Goal: Information Seeking & Learning: Learn about a topic

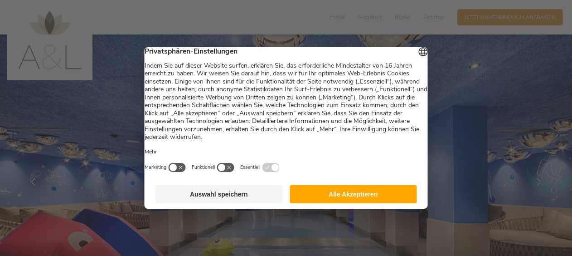
click at [356, 198] on button "Alle Akzeptieren" at bounding box center [353, 194] width 127 height 18
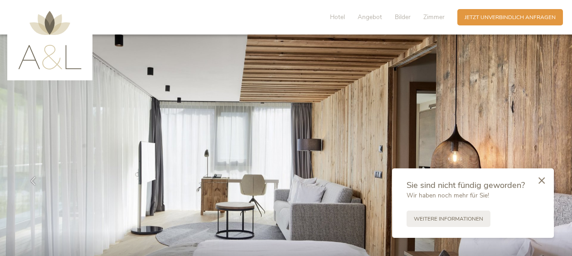
click at [31, 179] on icon at bounding box center [33, 181] width 8 height 8
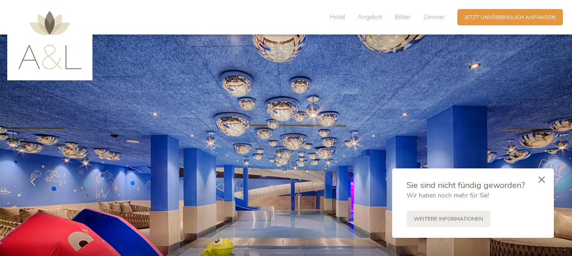
click at [541, 178] on icon at bounding box center [542, 179] width 6 height 7
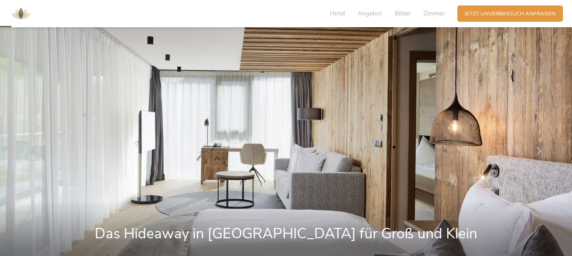
scroll to position [45, 0]
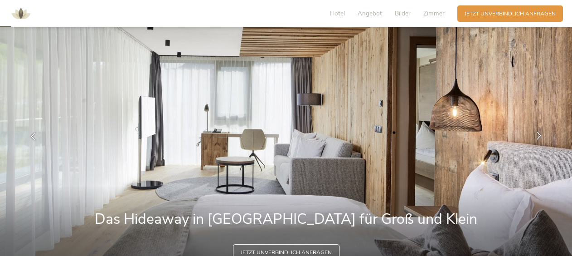
click at [541, 133] on icon at bounding box center [539, 136] width 8 height 8
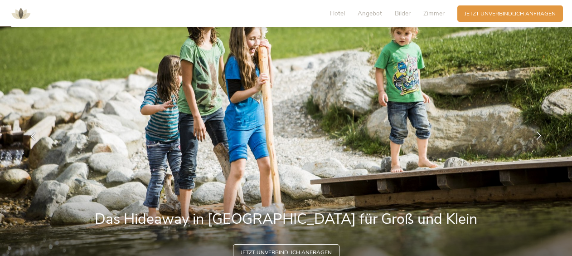
click at [541, 133] on icon at bounding box center [539, 136] width 8 height 8
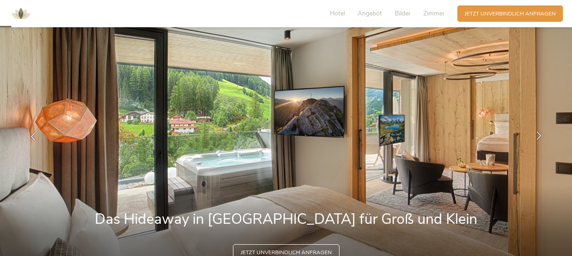
click at [541, 133] on icon at bounding box center [539, 136] width 8 height 8
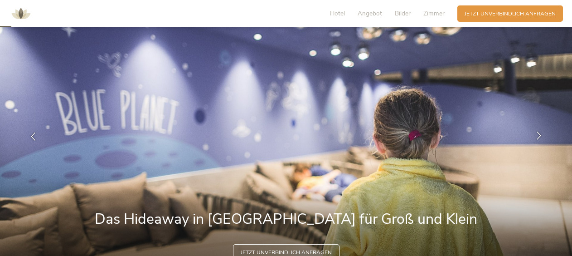
click at [541, 133] on icon at bounding box center [539, 136] width 8 height 8
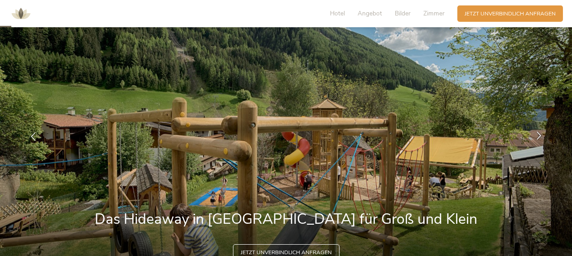
click at [541, 133] on icon at bounding box center [539, 136] width 8 height 8
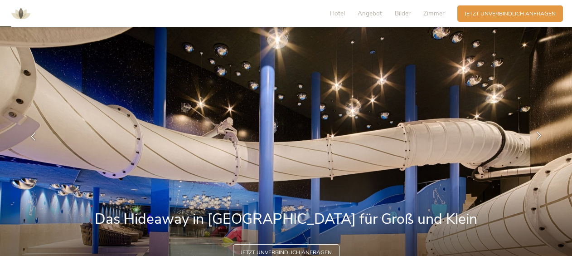
click at [541, 133] on icon at bounding box center [539, 136] width 8 height 8
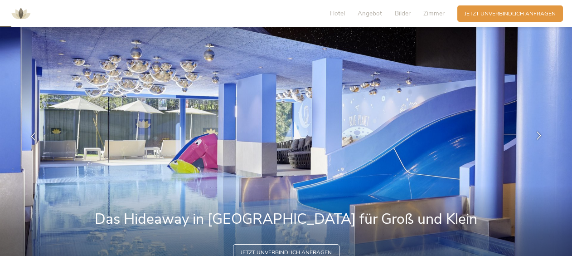
click at [539, 133] on icon at bounding box center [539, 136] width 8 height 8
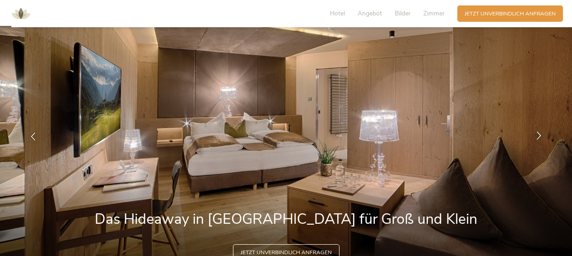
click at [539, 132] on icon at bounding box center [539, 136] width 8 height 8
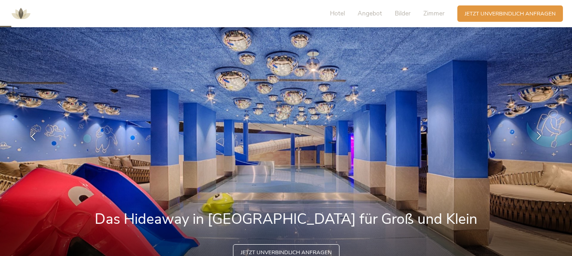
click at [539, 132] on icon at bounding box center [539, 136] width 8 height 8
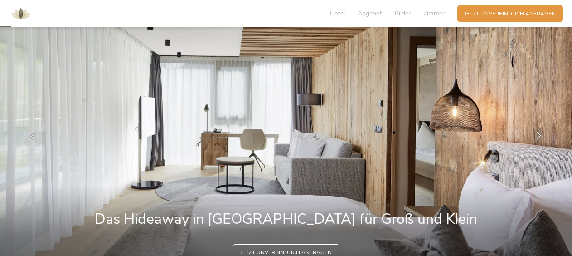
click at [539, 132] on icon at bounding box center [539, 136] width 8 height 8
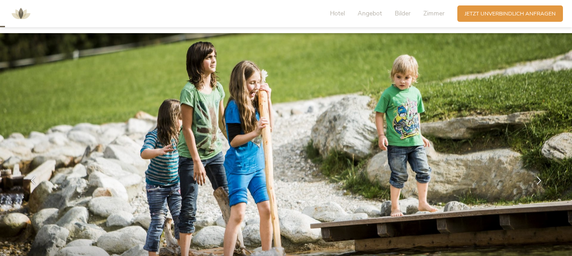
scroll to position [0, 0]
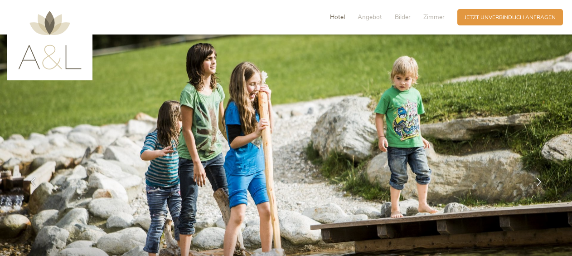
click at [334, 17] on span "Hotel" at bounding box center [337, 17] width 15 height 9
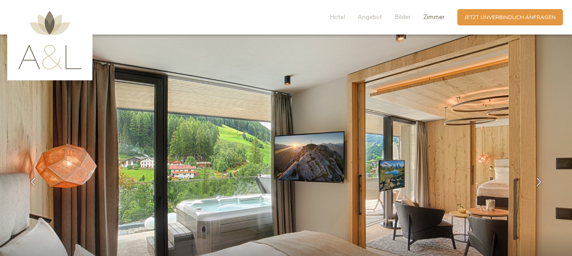
click at [432, 18] on span "Zimmer" at bounding box center [434, 17] width 21 height 9
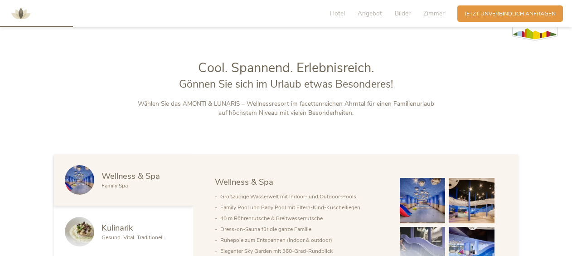
scroll to position [421, 0]
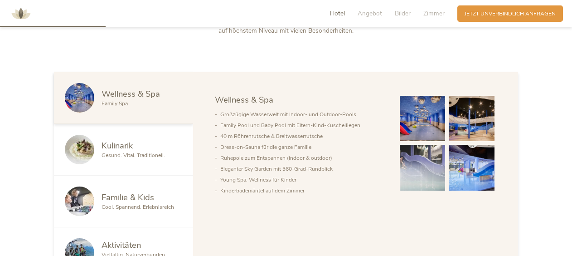
click at [468, 126] on img at bounding box center [472, 119] width 46 height 46
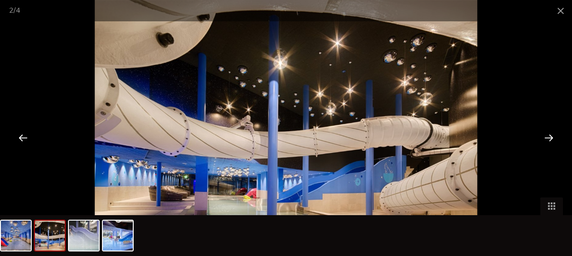
click at [546, 142] on div at bounding box center [549, 137] width 28 height 28
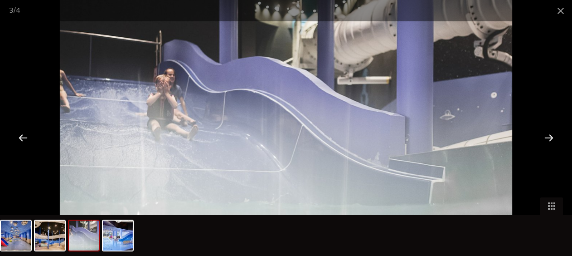
click at [546, 142] on div at bounding box center [549, 137] width 28 height 28
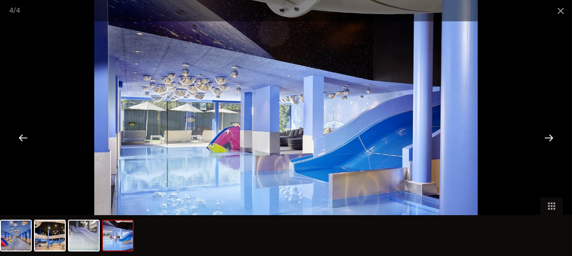
click at [550, 136] on div at bounding box center [549, 137] width 28 height 28
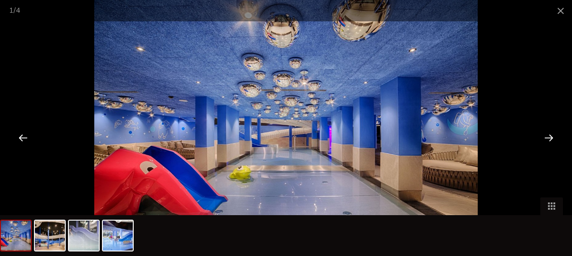
click at [550, 136] on div at bounding box center [549, 137] width 28 height 28
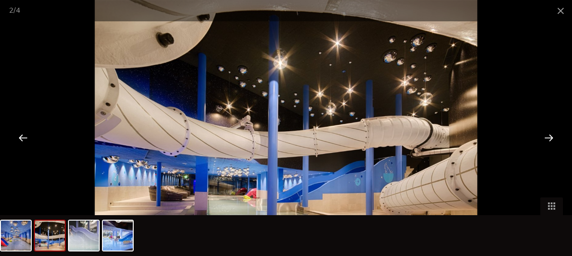
scroll to position [239, 0]
click at [562, 14] on span at bounding box center [561, 10] width 23 height 21
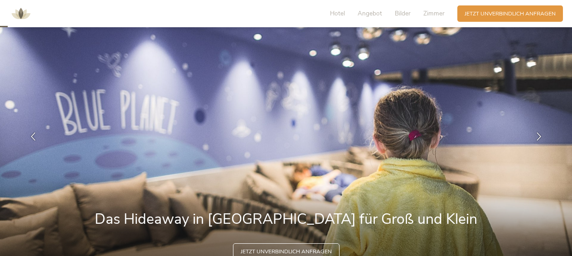
scroll to position [0, 0]
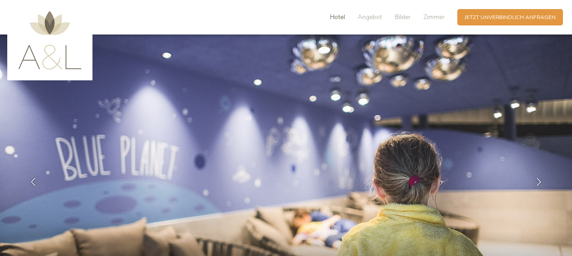
click at [338, 16] on span "Hotel" at bounding box center [337, 17] width 15 height 9
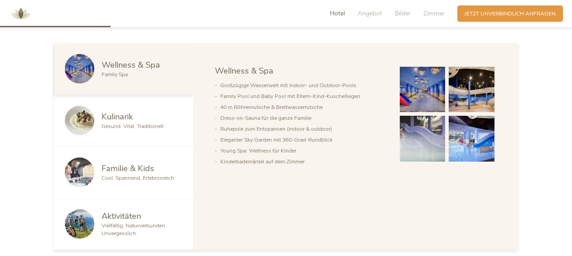
scroll to position [452, 0]
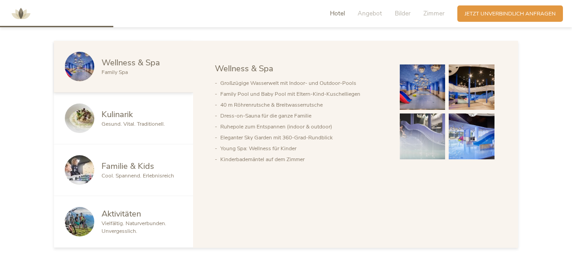
click at [111, 61] on span "Wellness & Spa" at bounding box center [131, 62] width 59 height 11
click at [109, 74] on span "Family Spa" at bounding box center [115, 71] width 26 height 7
click at [248, 73] on div "Wellness & Spa" at bounding box center [300, 69] width 171 height 12
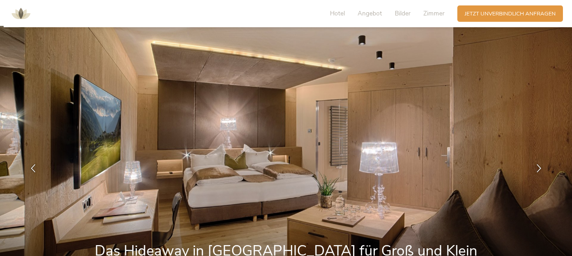
scroll to position [0, 0]
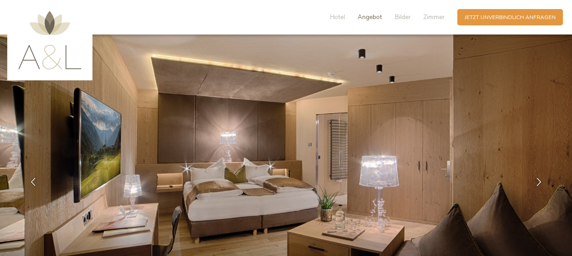
click at [372, 19] on span "Angebot" at bounding box center [370, 17] width 24 height 9
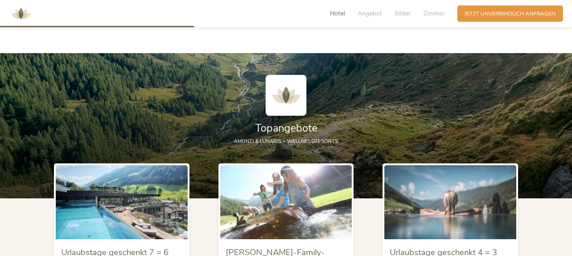
scroll to position [803, 0]
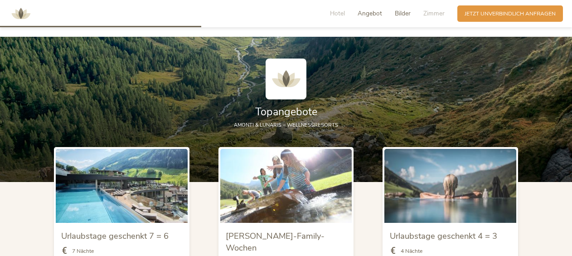
click at [404, 14] on span "Bilder" at bounding box center [403, 13] width 16 height 9
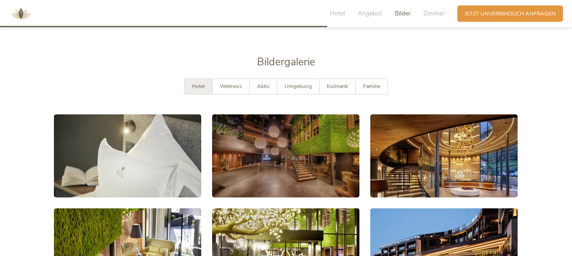
scroll to position [1357, 0]
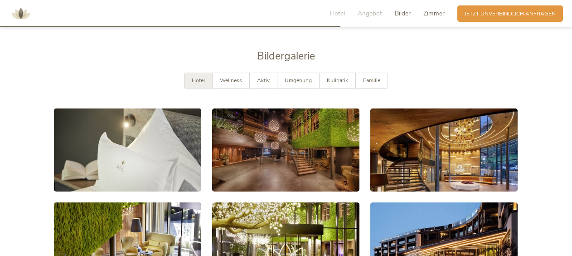
click at [434, 14] on span "Zimmer" at bounding box center [434, 13] width 21 height 9
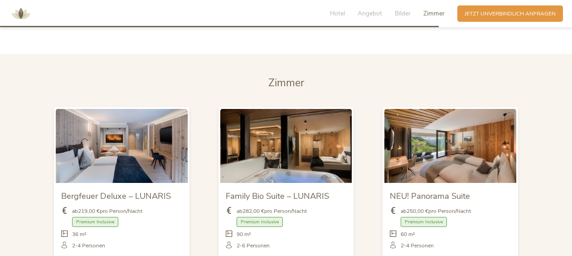
scroll to position [1754, 0]
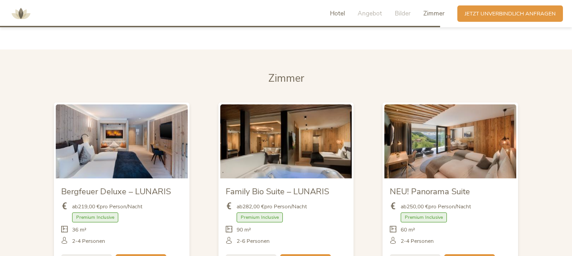
click at [337, 14] on span "Hotel" at bounding box center [337, 13] width 15 height 9
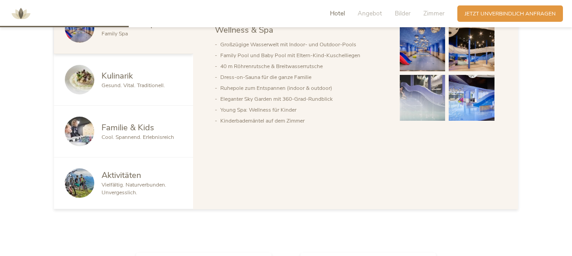
scroll to position [361, 0]
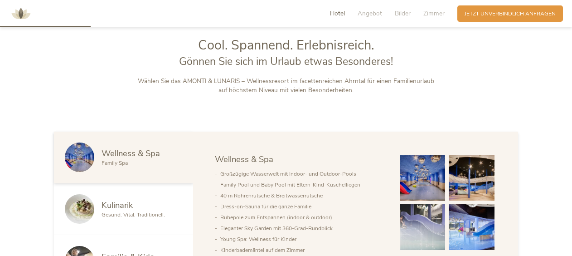
click at [22, 13] on img at bounding box center [20, 13] width 27 height 27
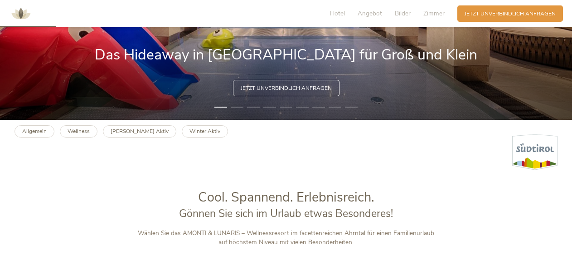
scroll to position [227, 0]
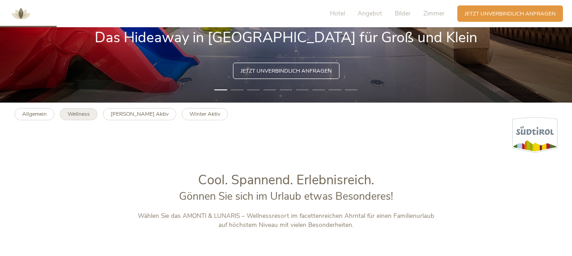
click at [74, 114] on b "Wellness" at bounding box center [79, 113] width 22 height 7
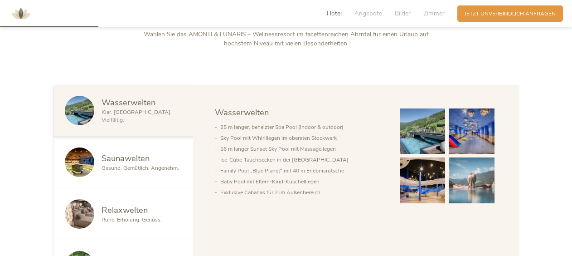
scroll to position [454, 0]
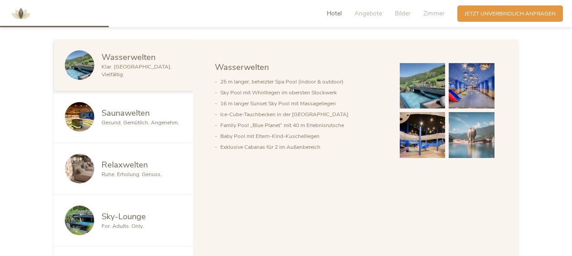
click at [123, 122] on span "Gesund. Gemütlich. Angenehm." at bounding box center [141, 122] width 78 height 7
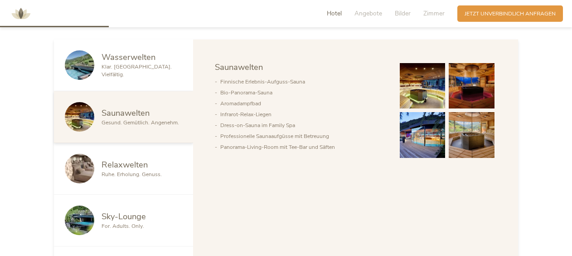
click at [420, 85] on img at bounding box center [423, 86] width 46 height 46
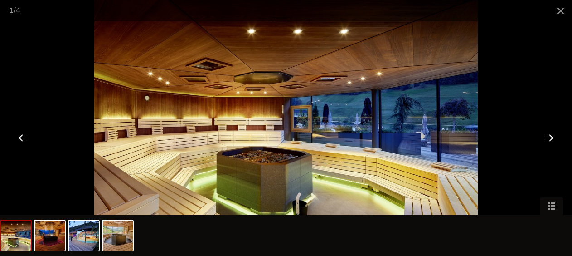
click at [549, 136] on div at bounding box center [549, 137] width 28 height 28
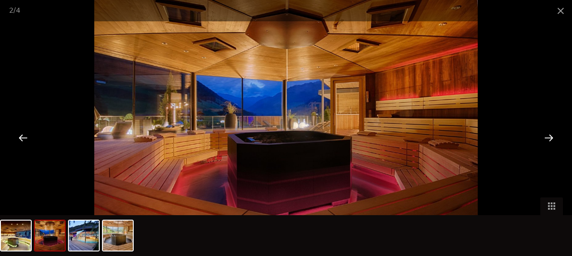
click at [547, 137] on div at bounding box center [549, 137] width 28 height 28
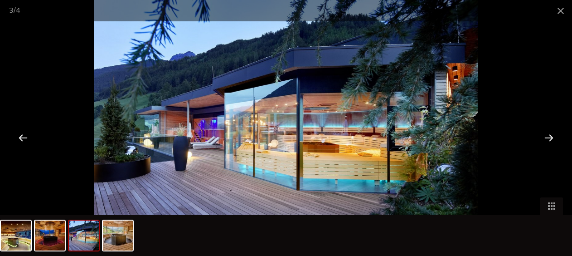
click at [547, 137] on div at bounding box center [549, 137] width 28 height 28
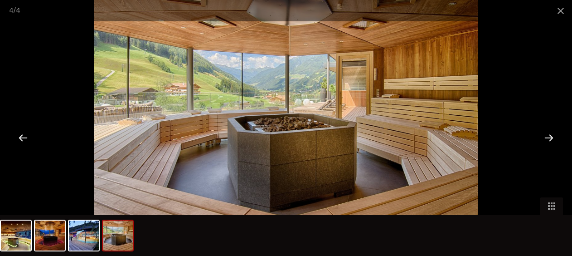
click at [547, 137] on div at bounding box center [549, 137] width 28 height 28
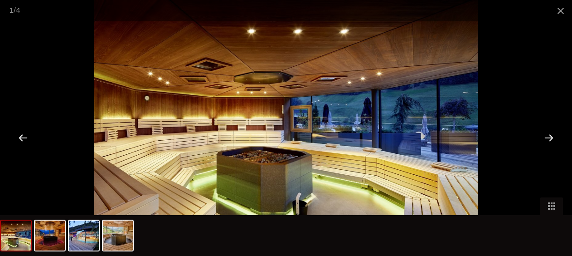
click at [547, 137] on div at bounding box center [549, 137] width 28 height 28
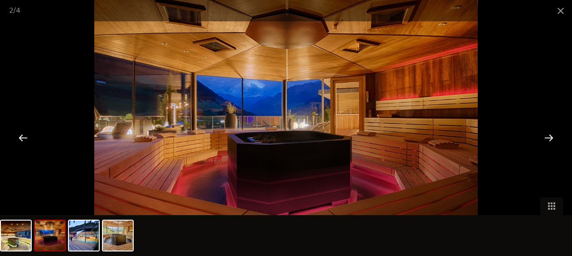
click at [547, 137] on div at bounding box center [549, 137] width 28 height 28
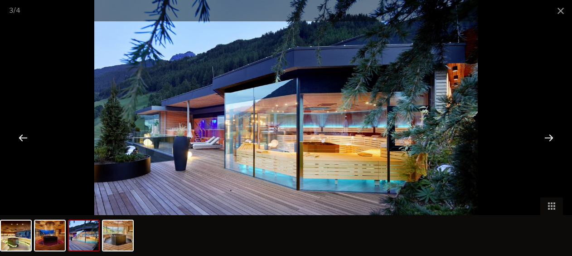
click at [547, 137] on div at bounding box center [549, 137] width 28 height 28
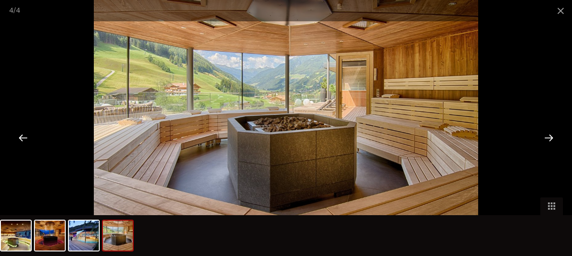
click at [547, 137] on div at bounding box center [549, 137] width 28 height 28
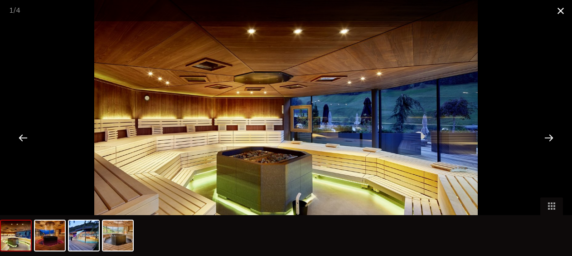
click at [559, 10] on span at bounding box center [561, 10] width 23 height 21
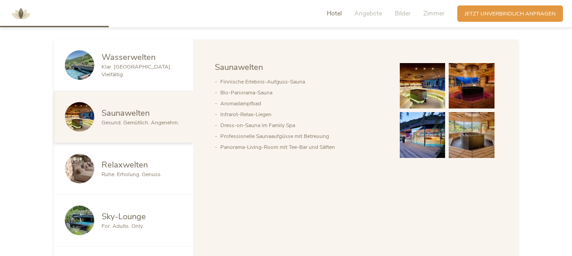
click at [115, 166] on span "Relaxwelten" at bounding box center [125, 164] width 46 height 11
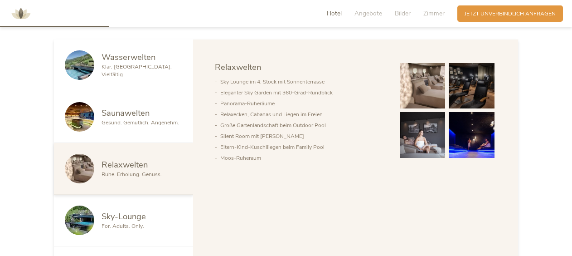
click at [423, 79] on img at bounding box center [423, 86] width 46 height 46
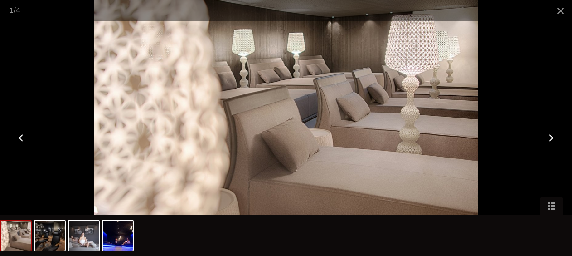
click at [551, 137] on div at bounding box center [549, 137] width 28 height 28
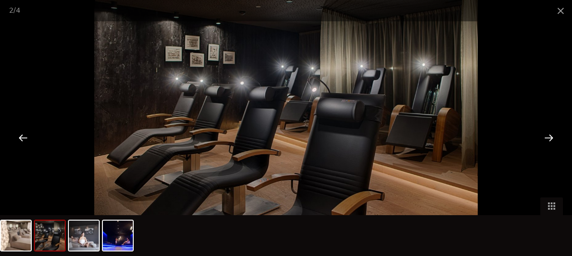
click at [551, 136] on div at bounding box center [549, 137] width 28 height 28
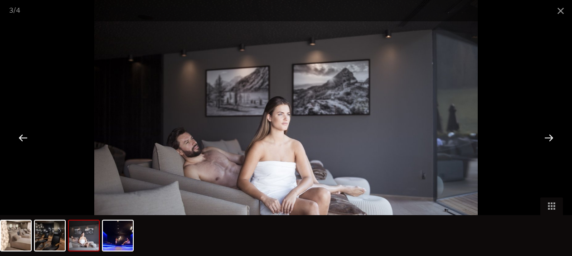
click at [551, 136] on div at bounding box center [549, 137] width 28 height 28
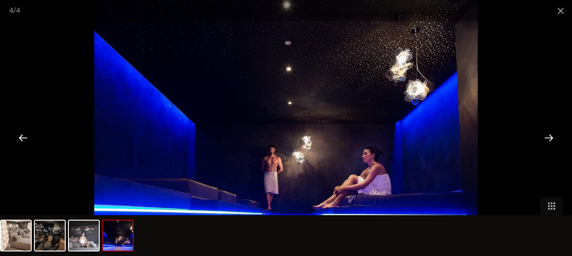
click at [551, 136] on div at bounding box center [549, 137] width 28 height 28
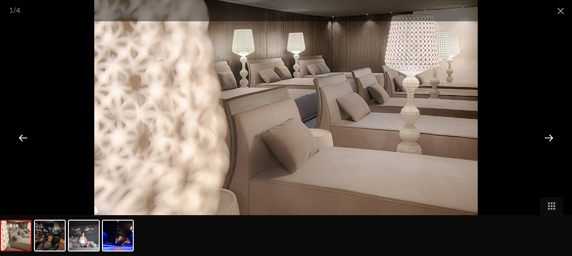
click at [551, 136] on div at bounding box center [549, 137] width 28 height 28
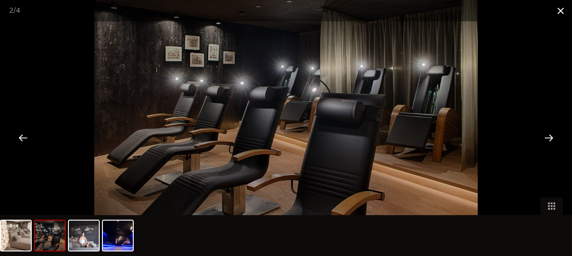
click at [558, 15] on span at bounding box center [561, 10] width 23 height 21
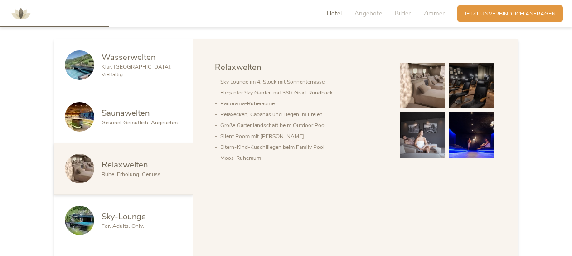
click at [98, 215] on div at bounding box center [83, 219] width 37 height 29
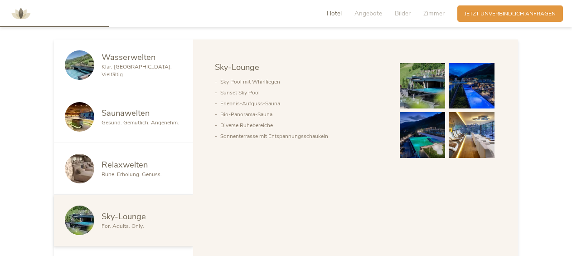
click at [414, 93] on img at bounding box center [423, 86] width 46 height 46
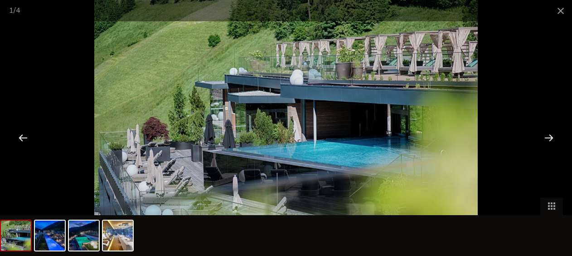
click at [552, 136] on div at bounding box center [549, 137] width 28 height 28
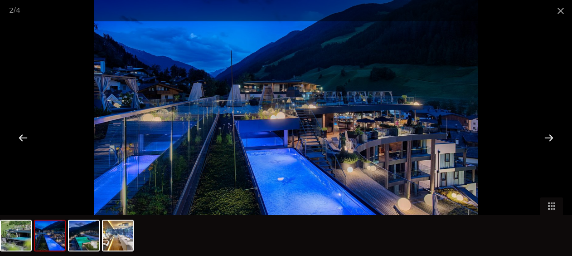
click at [552, 136] on div at bounding box center [549, 137] width 28 height 28
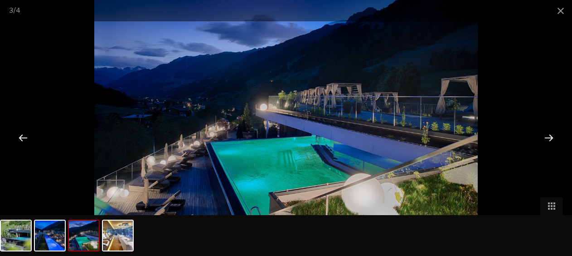
click at [552, 136] on div at bounding box center [549, 137] width 28 height 28
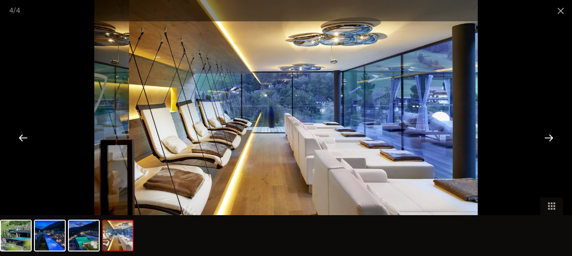
click at [552, 136] on div at bounding box center [549, 137] width 28 height 28
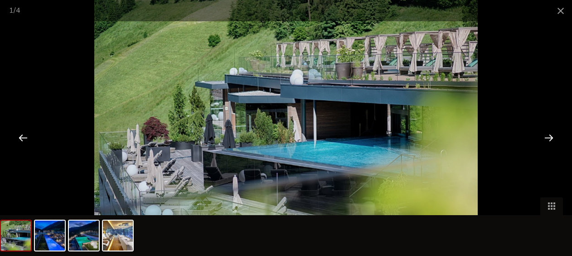
click at [552, 136] on div at bounding box center [549, 137] width 28 height 28
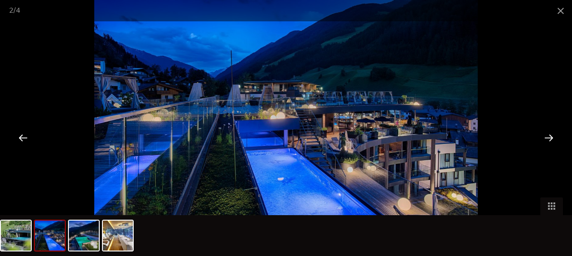
click at [552, 136] on div at bounding box center [549, 137] width 28 height 28
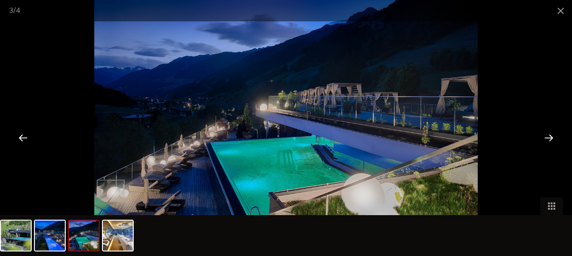
click at [552, 136] on div at bounding box center [549, 137] width 28 height 28
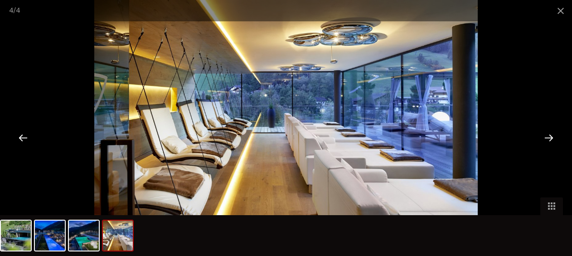
click at [552, 136] on div at bounding box center [549, 137] width 28 height 28
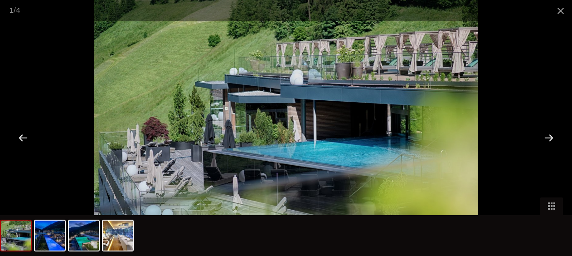
click at [552, 136] on div at bounding box center [549, 137] width 28 height 28
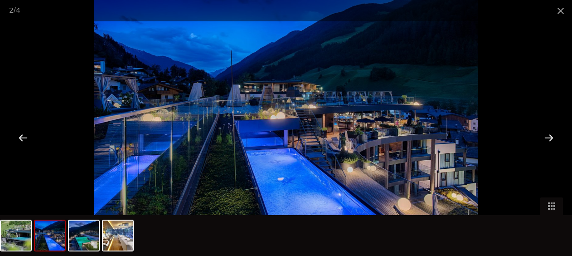
click at [552, 136] on div at bounding box center [549, 137] width 28 height 28
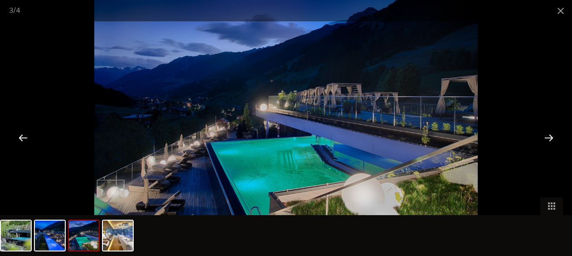
click at [552, 136] on div at bounding box center [549, 137] width 28 height 28
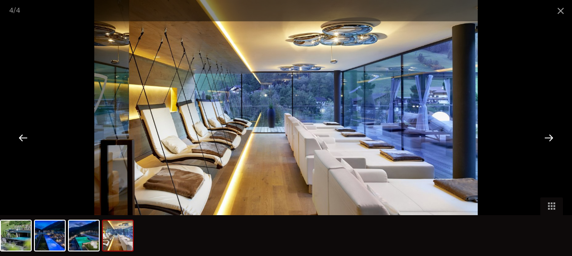
click at [552, 136] on div at bounding box center [549, 137] width 28 height 28
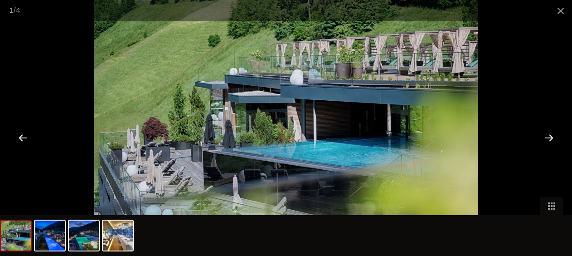
click at [552, 134] on div at bounding box center [549, 137] width 28 height 28
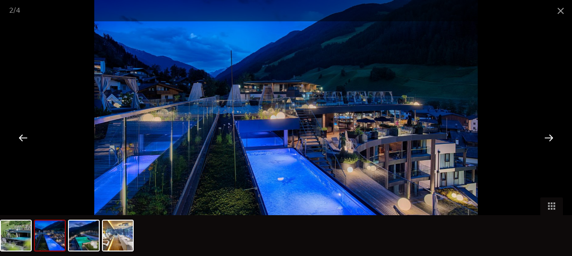
click at [548, 136] on div at bounding box center [549, 137] width 28 height 28
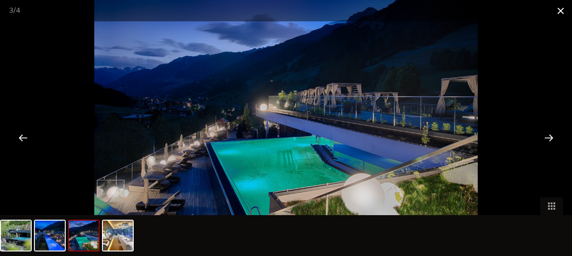
click at [561, 10] on span at bounding box center [561, 10] width 23 height 21
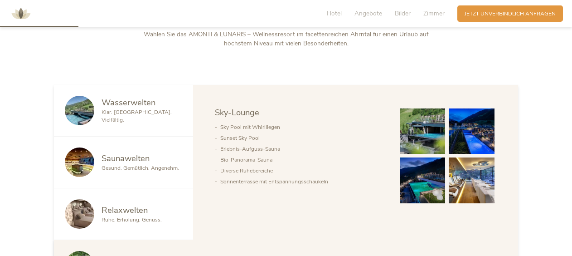
scroll to position [227, 0]
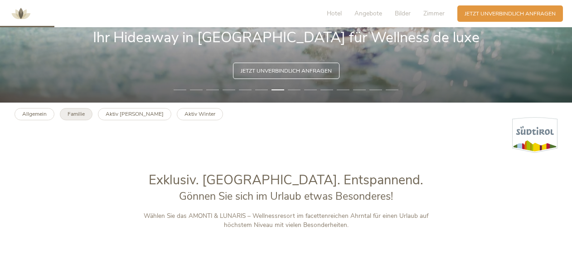
click at [75, 114] on b "Familie" at bounding box center [76, 113] width 17 height 7
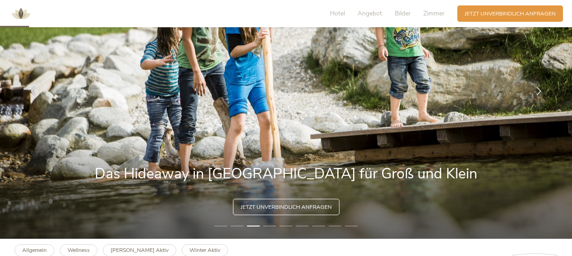
scroll to position [181, 0]
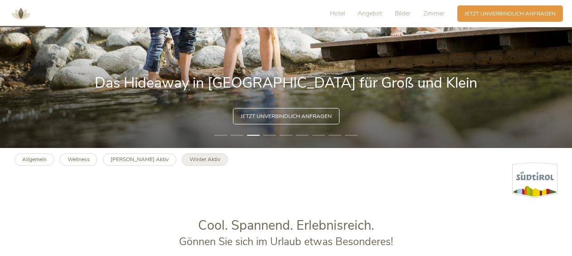
click at [190, 161] on b "Winter Aktiv" at bounding box center [205, 159] width 31 height 7
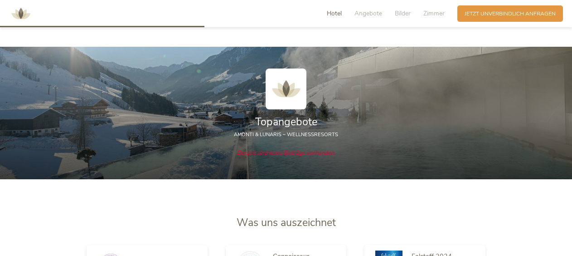
scroll to position [771, 0]
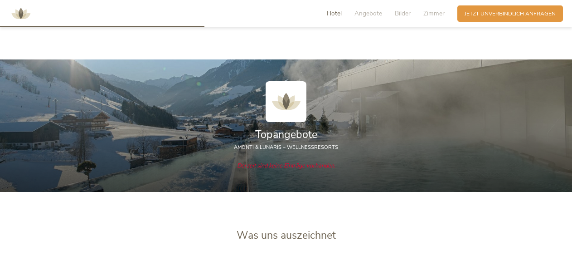
click at [168, 127] on h2 "Topangebote" at bounding box center [286, 134] width 464 height 15
click at [376, 14] on span "Angebote" at bounding box center [369, 13] width 28 height 9
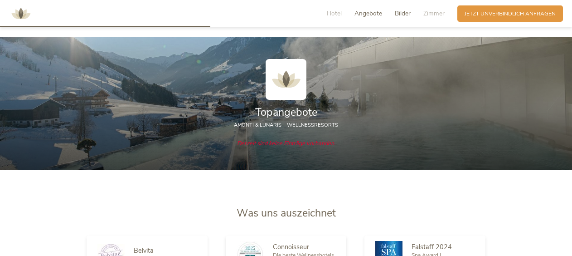
click at [396, 15] on span "Bilder" at bounding box center [403, 13] width 16 height 9
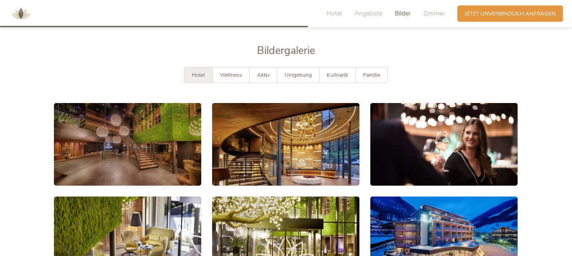
scroll to position [1160, 0]
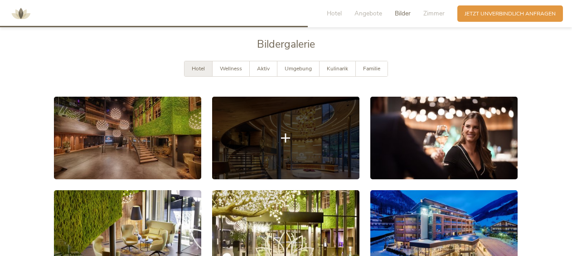
click at [311, 127] on link at bounding box center [285, 138] width 147 height 83
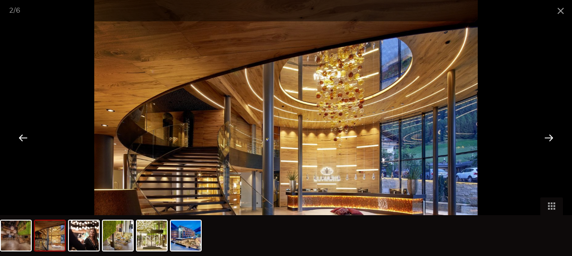
click at [548, 132] on div at bounding box center [549, 137] width 28 height 28
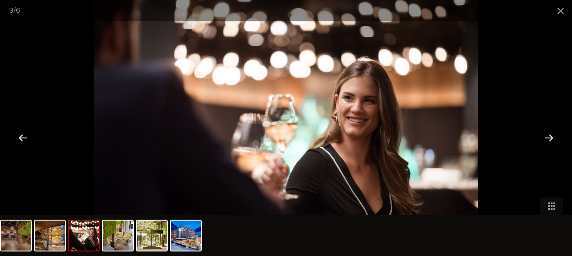
click at [547, 132] on div at bounding box center [549, 137] width 28 height 28
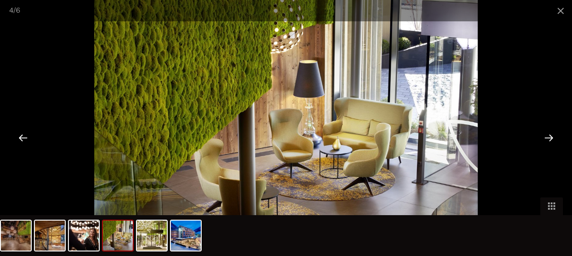
click at [544, 133] on div at bounding box center [549, 137] width 28 height 28
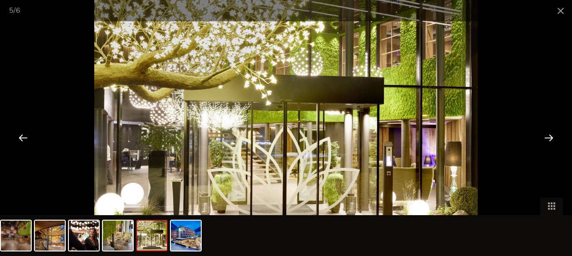
click at [544, 133] on div at bounding box center [549, 137] width 28 height 28
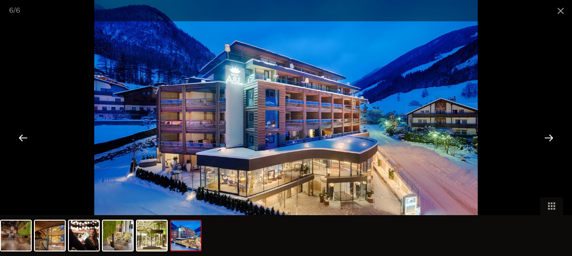
click at [540, 133] on div at bounding box center [549, 137] width 28 height 28
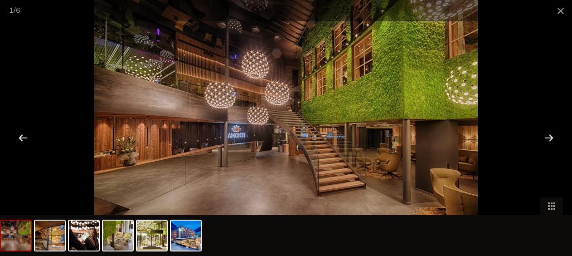
click at [540, 133] on div at bounding box center [549, 137] width 28 height 28
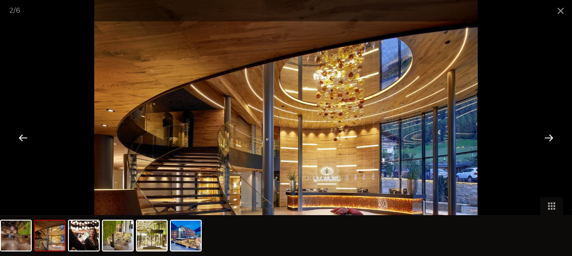
click at [540, 133] on div at bounding box center [549, 137] width 28 height 28
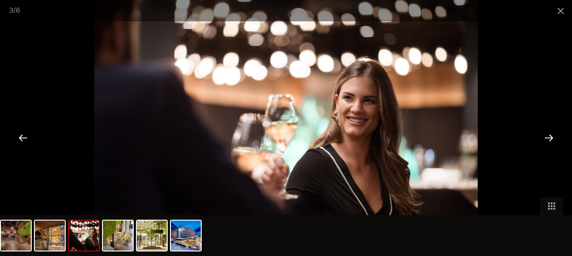
click at [540, 133] on div at bounding box center [549, 137] width 28 height 28
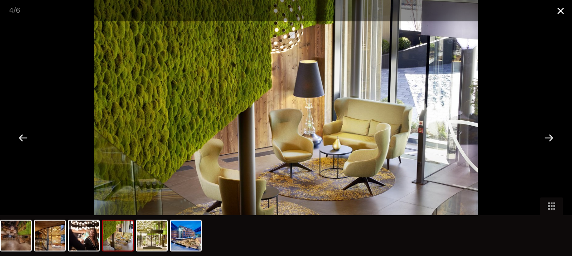
click at [559, 12] on span at bounding box center [561, 10] width 23 height 21
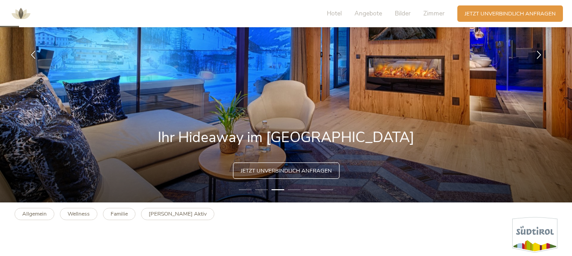
scroll to position [72, 0]
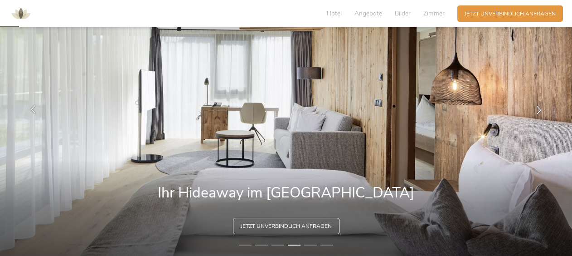
click at [34, 104] on div at bounding box center [33, 110] width 23 height 23
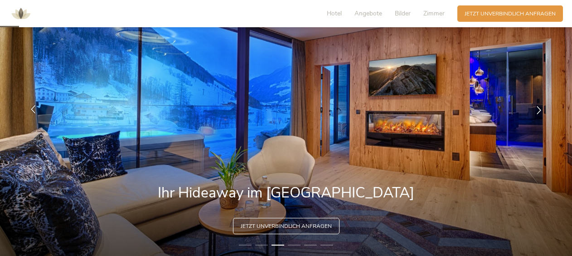
click at [34, 104] on div at bounding box center [33, 110] width 23 height 23
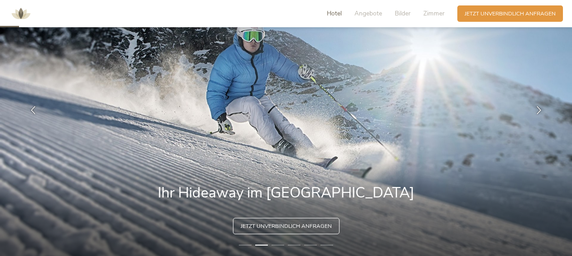
click at [332, 13] on span "Hotel" at bounding box center [334, 13] width 15 height 9
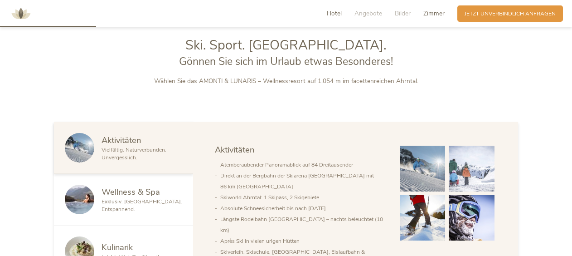
click at [431, 10] on span "Zimmer" at bounding box center [434, 13] width 21 height 9
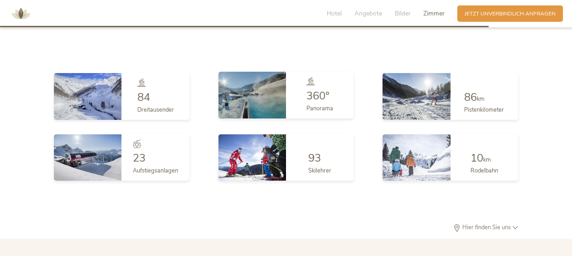
scroll to position [1842, 0]
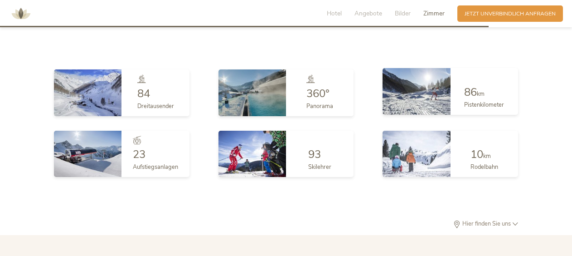
click at [435, 83] on img at bounding box center [417, 91] width 68 height 46
click at [473, 93] on span "86" at bounding box center [470, 92] width 13 height 15
click at [482, 103] on span "Pistenkilometer" at bounding box center [484, 105] width 40 height 8
click at [441, 105] on img at bounding box center [417, 91] width 68 height 46
click at [466, 99] on div "Pistenkilometer" at bounding box center [484, 104] width 40 height 12
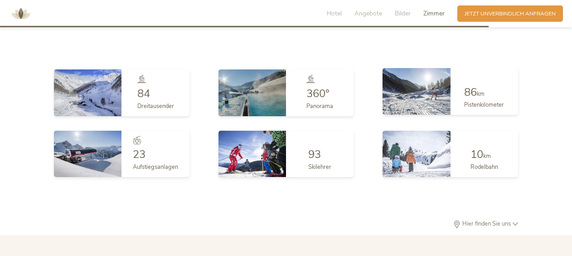
click at [428, 90] on img at bounding box center [417, 91] width 68 height 46
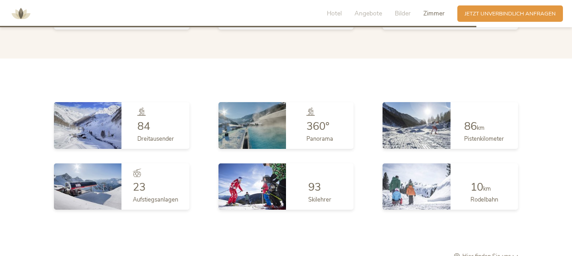
scroll to position [1797, 0]
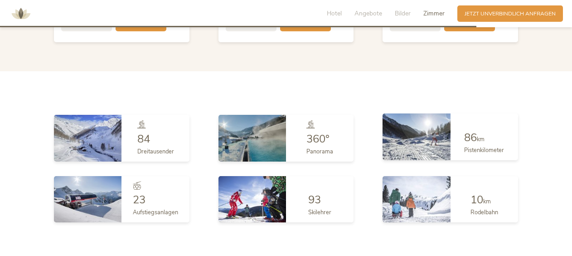
click at [427, 132] on img at bounding box center [417, 136] width 68 height 46
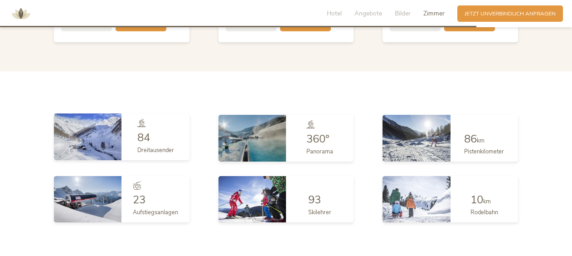
click at [83, 147] on img at bounding box center [88, 136] width 68 height 46
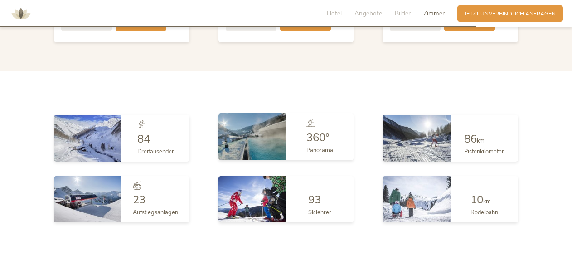
click at [265, 137] on img at bounding box center [253, 136] width 68 height 46
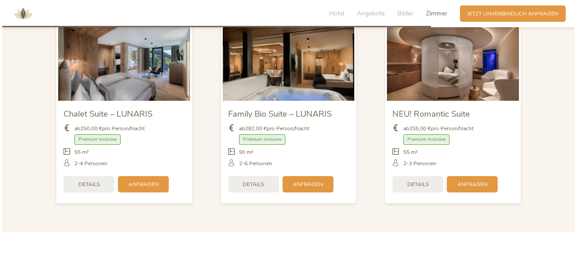
scroll to position [1615, 0]
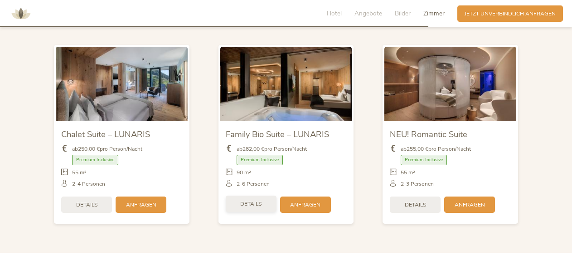
click at [249, 207] on div "Details" at bounding box center [251, 203] width 51 height 16
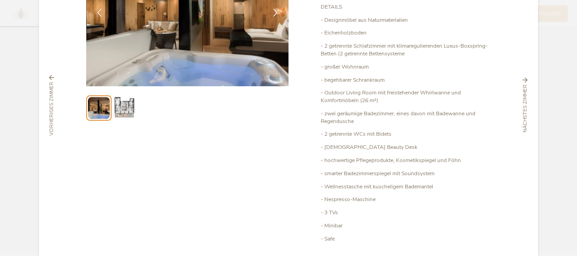
scroll to position [136, 0]
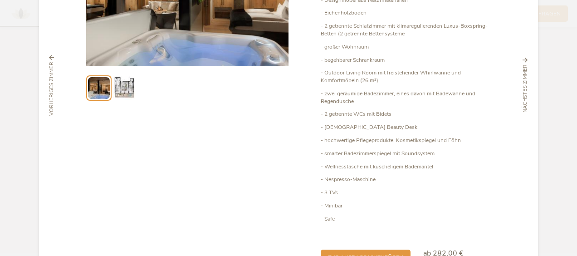
click at [523, 61] on icon at bounding box center [525, 60] width 5 height 5
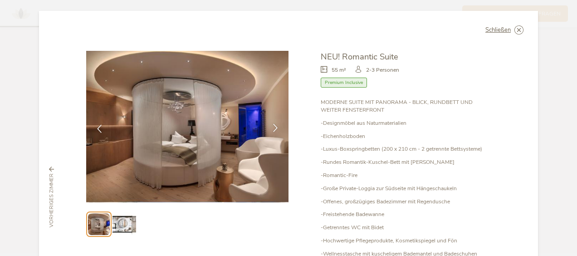
click at [273, 127] on icon at bounding box center [275, 128] width 8 height 8
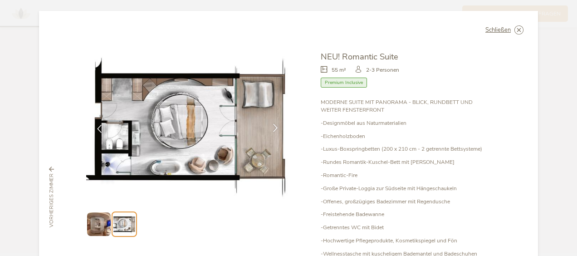
click at [273, 127] on icon at bounding box center [275, 128] width 8 height 8
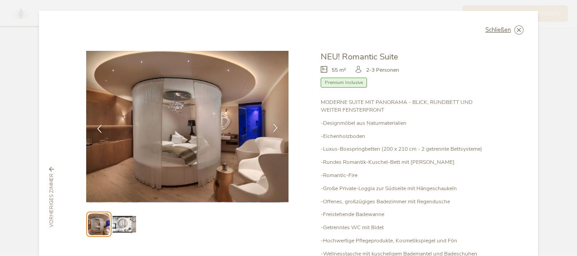
click at [273, 127] on icon at bounding box center [275, 128] width 8 height 8
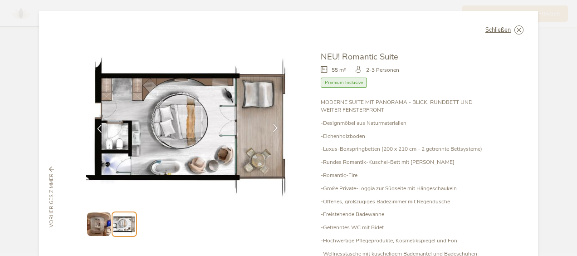
click at [273, 127] on icon at bounding box center [275, 128] width 8 height 8
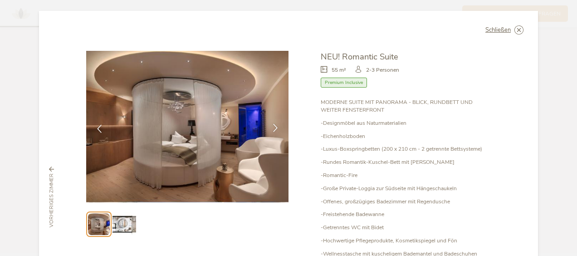
click at [274, 131] on icon at bounding box center [275, 128] width 8 height 8
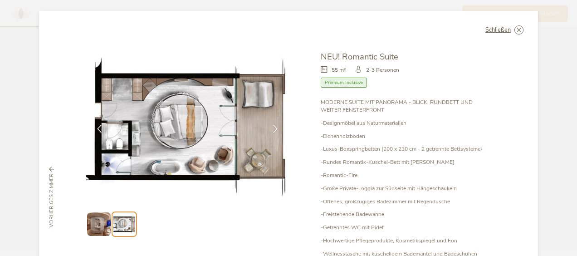
click at [49, 169] on icon at bounding box center [51, 168] width 5 height 5
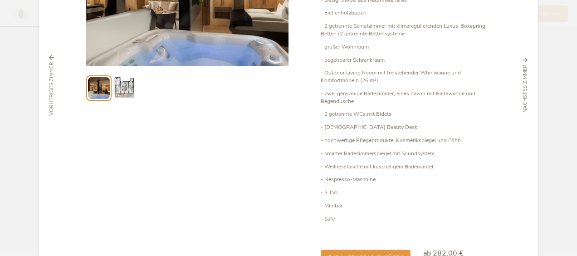
click at [48, 169] on div "Schließen Family Bio Suite – LUNARIS 90 m² Premium Inclusive" at bounding box center [288, 85] width 499 height 421
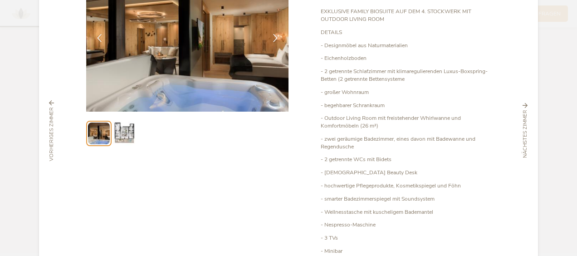
click at [127, 131] on img at bounding box center [123, 133] width 23 height 23
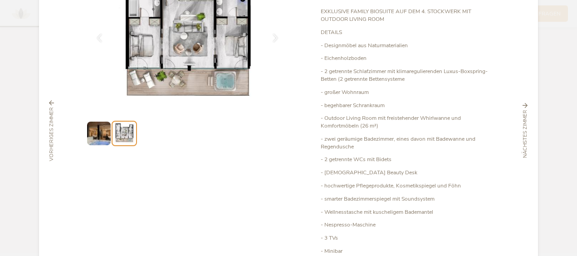
scroll to position [0, 0]
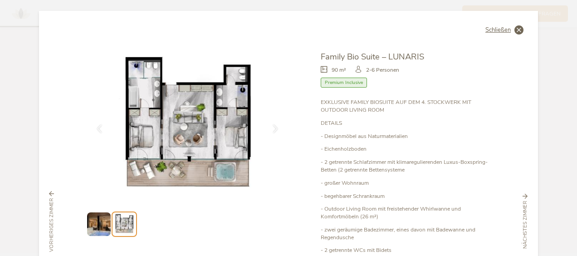
click at [516, 29] on icon at bounding box center [518, 29] width 9 height 9
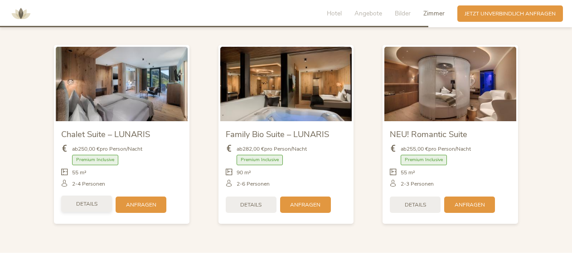
click at [79, 204] on span "Details" at bounding box center [86, 204] width 21 height 8
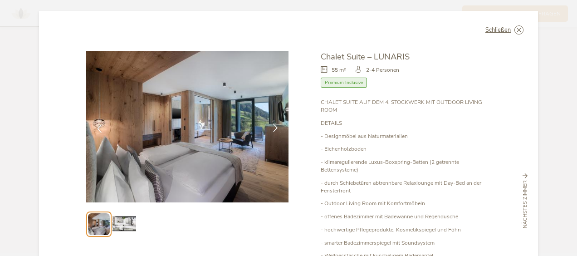
click at [274, 127] on icon at bounding box center [275, 128] width 8 height 8
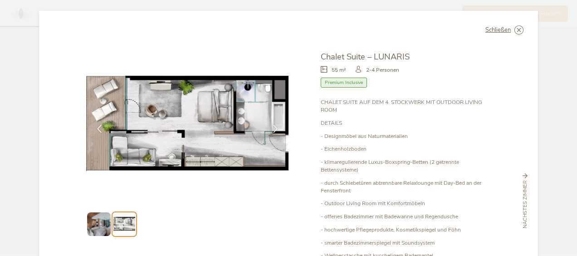
click at [131, 153] on img at bounding box center [187, 126] width 202 height 151
click at [101, 226] on img at bounding box center [98, 223] width 23 height 23
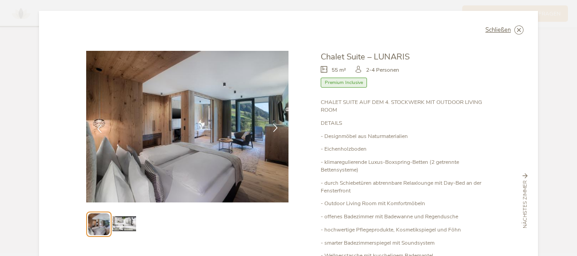
click at [268, 128] on div at bounding box center [275, 128] width 23 height 23
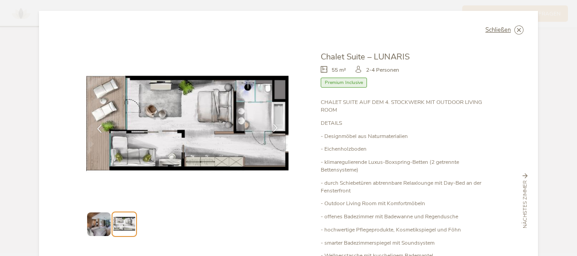
click at [275, 126] on icon at bounding box center [275, 128] width 8 height 8
click at [271, 127] on icon at bounding box center [275, 128] width 8 height 8
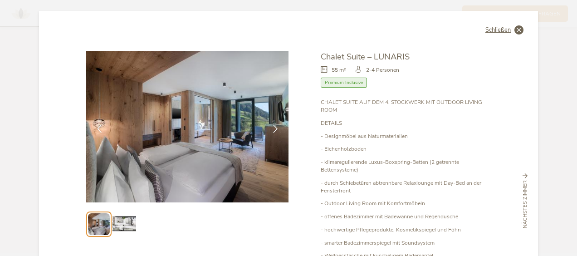
click at [518, 30] on icon at bounding box center [518, 29] width 9 height 9
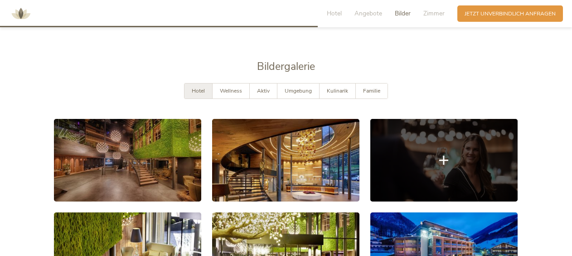
scroll to position [1117, 0]
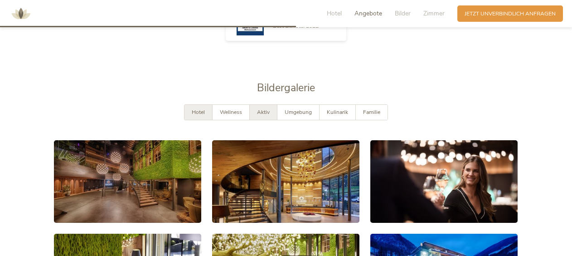
click at [261, 113] on span "Aktiv" at bounding box center [263, 111] width 13 height 7
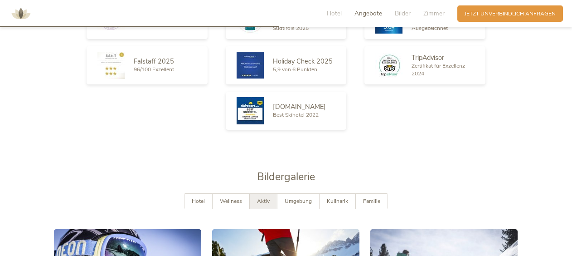
scroll to position [1026, 0]
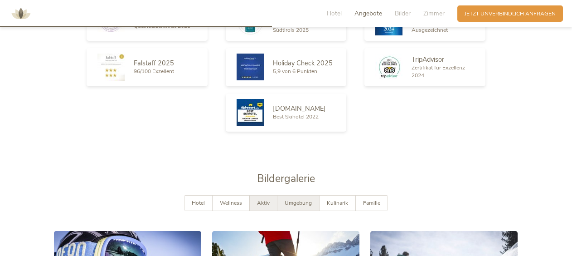
click at [302, 202] on span "Umgebung" at bounding box center [298, 202] width 27 height 7
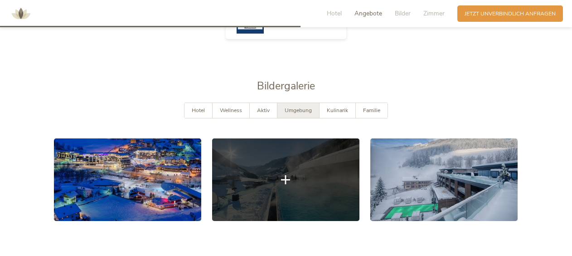
scroll to position [1162, 0]
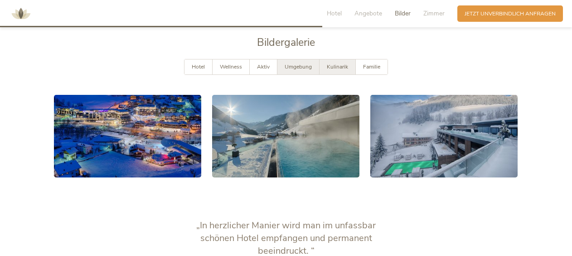
click at [338, 67] on span "Kulinarik" at bounding box center [337, 66] width 21 height 7
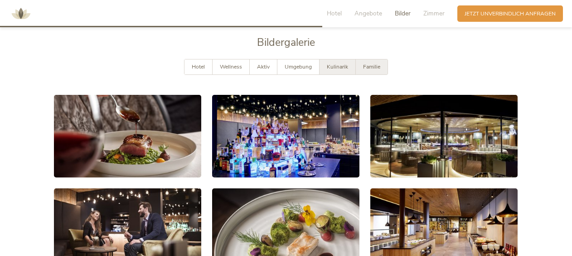
click at [377, 63] on span "Familie" at bounding box center [371, 66] width 17 height 7
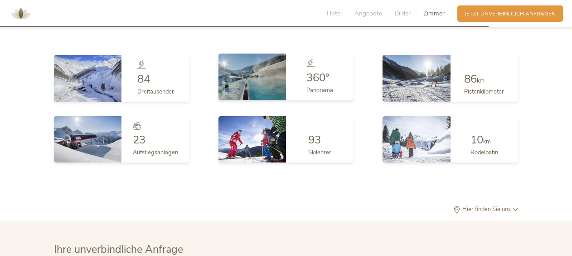
scroll to position [1842, 0]
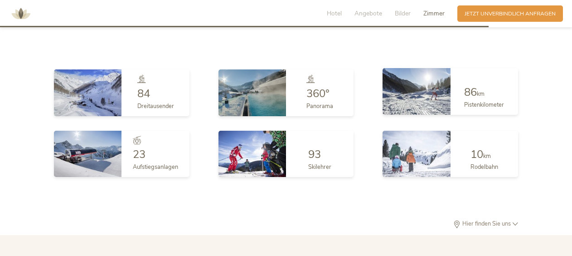
click at [412, 93] on img at bounding box center [417, 91] width 68 height 46
click at [477, 97] on span "86" at bounding box center [470, 92] width 13 height 15
click at [492, 98] on div "Pistenkilometer" at bounding box center [484, 104] width 40 height 12
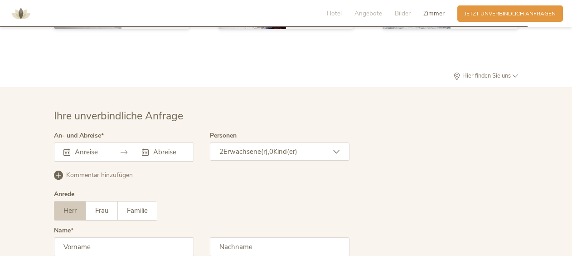
scroll to position [2069, 0]
